Goal: Find specific page/section: Find specific page/section

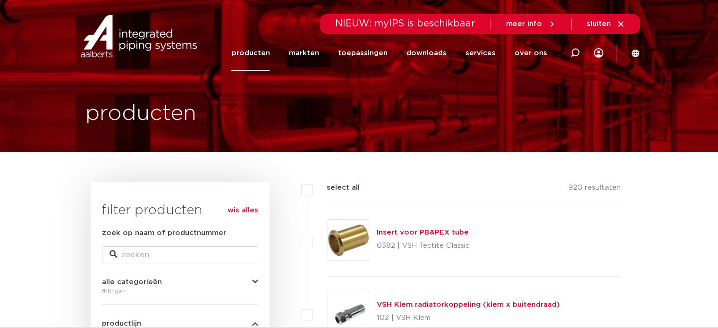
drag, startPoint x: 574, startPoint y: 51, endPoint x: 200, endPoint y: 73, distance: 374.7
click at [574, 51] on icon at bounding box center [574, 52] width 9 height 9
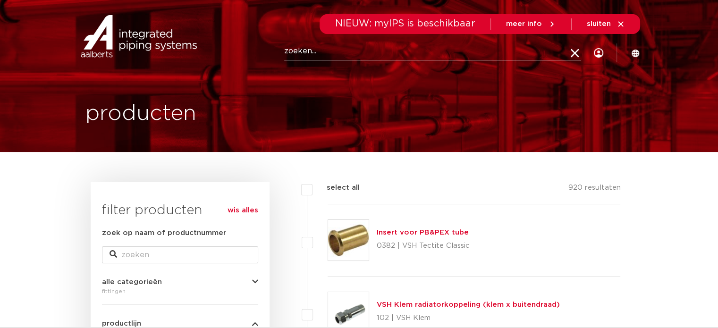
paste input "Multi Super knel"
type input "Multi Super knel"
click button "Zoeken" at bounding box center [0, 0] width 0 height 0
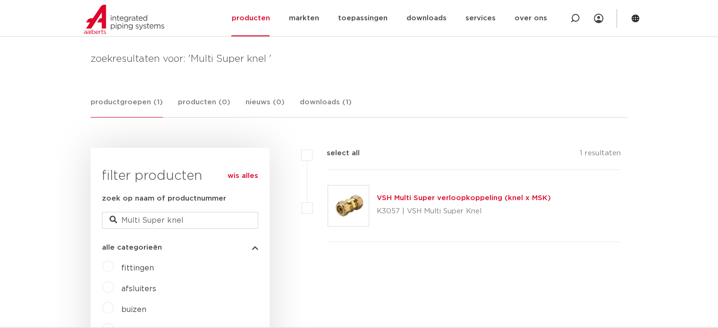
scroll to position [94, 0]
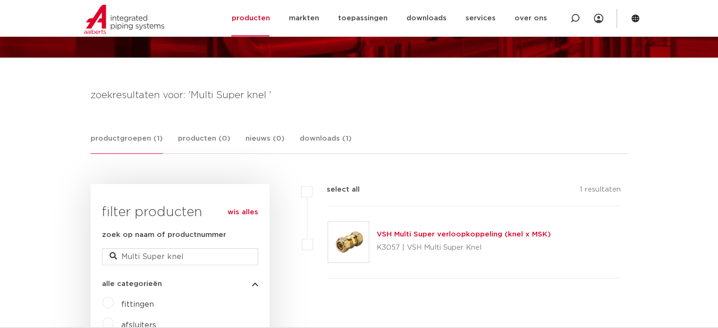
click at [425, 281] on div "filters select all 1 resultaten VSH Multi Super verloopkoppeling (knel x MSK)" at bounding box center [448, 242] width 344 height 117
click at [415, 234] on link "VSH Multi Super verloopkoppeling (knel x MSK)" at bounding box center [463, 234] width 174 height 7
